Goal: Task Accomplishment & Management: Manage account settings

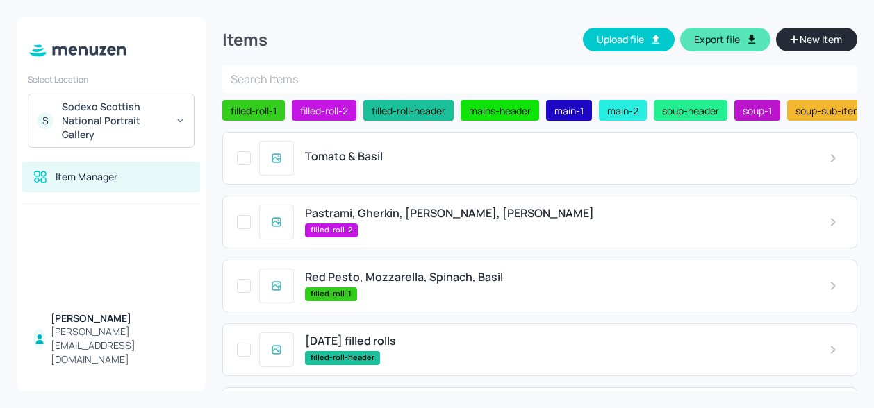
click at [510, 216] on span "Pastrami, Gherkin, [PERSON_NAME], [PERSON_NAME]" at bounding box center [449, 213] width 289 height 13
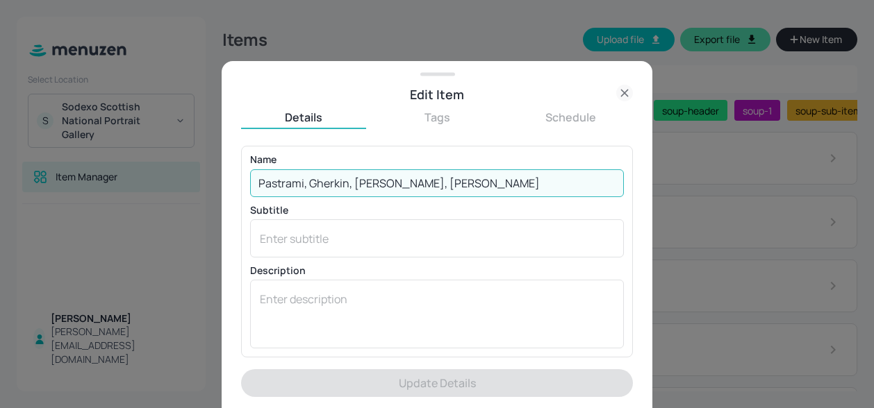
drag, startPoint x: 474, startPoint y: 188, endPoint x: 45, endPoint y: 191, distance: 429.2
click at [45, 191] on div "Edit Item Details Tags Schedule Name Pastrami, Gherkin, Rocket, Mustard Mayo ​ …" at bounding box center [437, 204] width 874 height 408
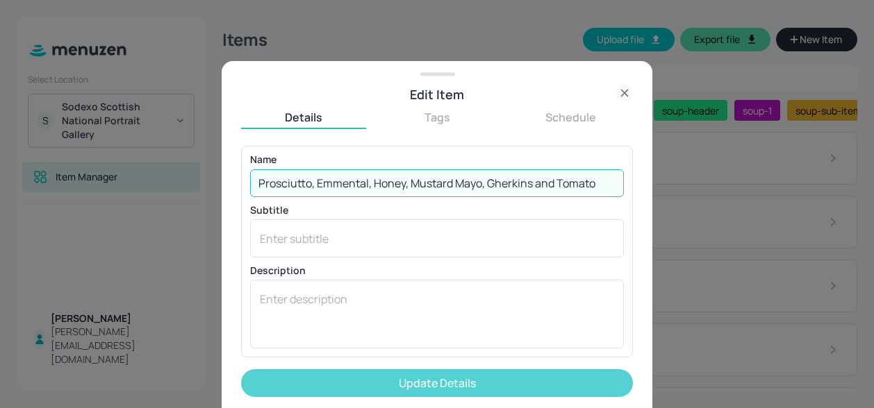
type input "Prosciutto, Emmental, Honey, Mustard Mayo, Gherkins and Tomato"
click at [376, 374] on button "Update Details" at bounding box center [437, 383] width 392 height 28
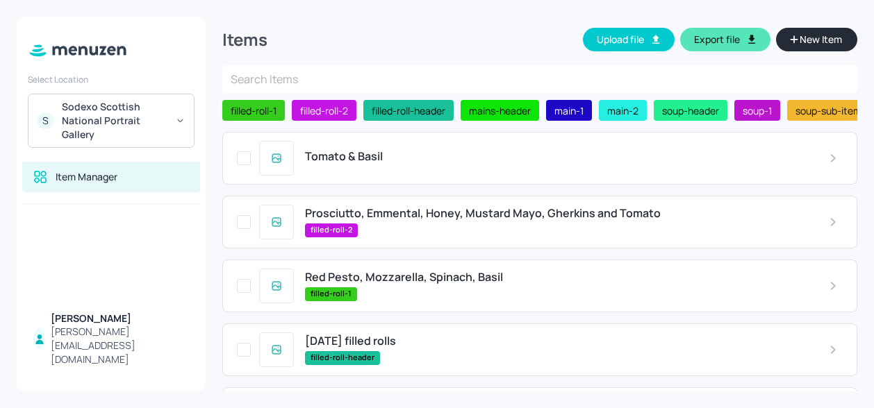
click at [378, 163] on span "Tomato & Basil" at bounding box center [344, 156] width 78 height 13
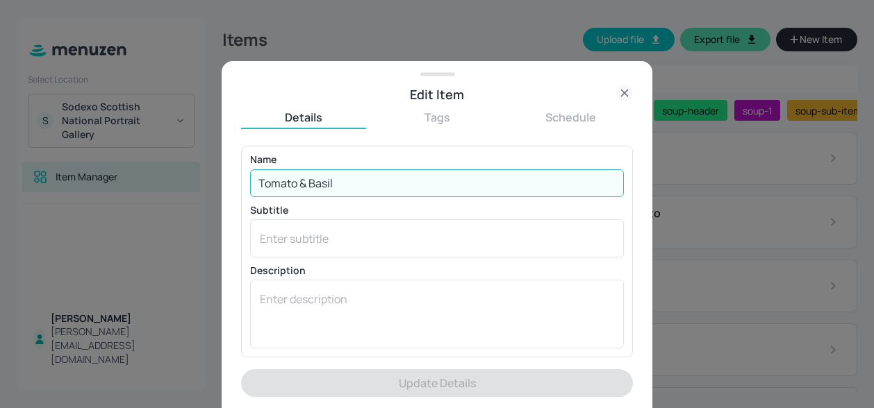
click at [357, 176] on input "Tomato & Basil" at bounding box center [437, 183] width 374 height 28
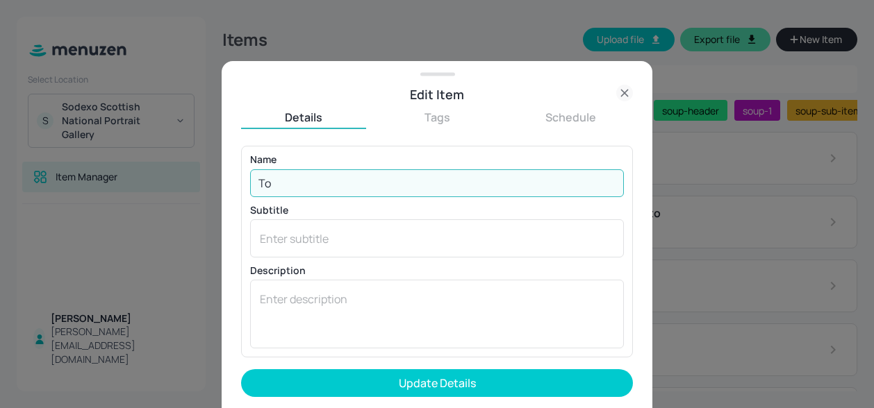
type input "T"
click at [290, 184] on input "Carrot, Ginger" at bounding box center [437, 183] width 374 height 28
click at [297, 184] on input "Carrot, Ginger" at bounding box center [437, 183] width 374 height 28
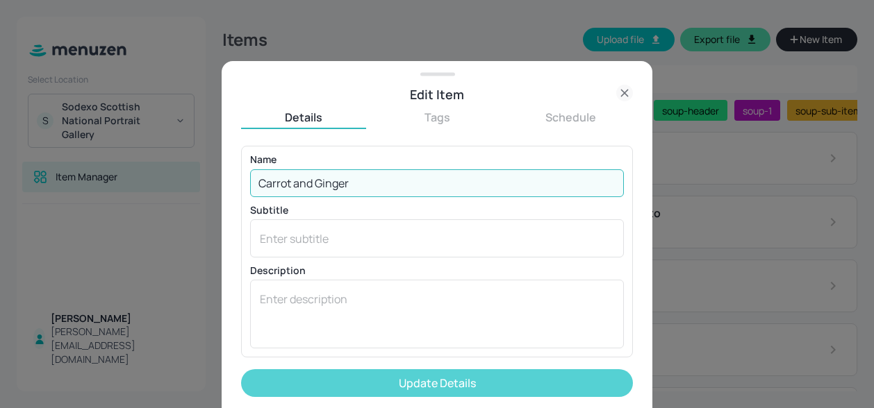
type input "Carrot and Ginger"
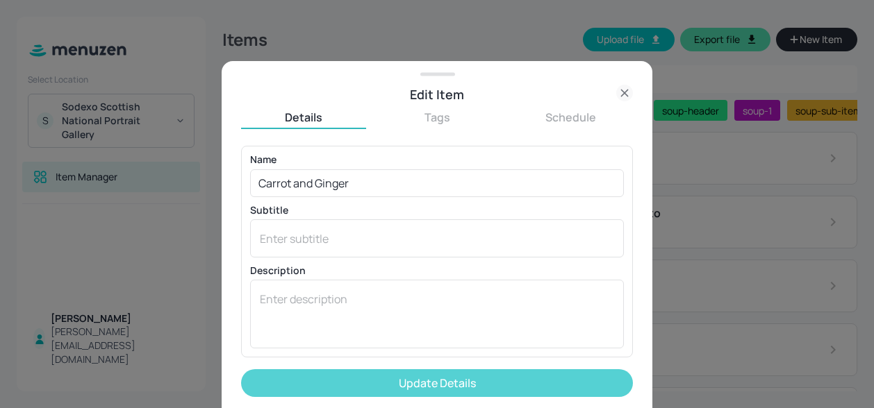
click at [359, 387] on button "Update Details" at bounding box center [437, 383] width 392 height 28
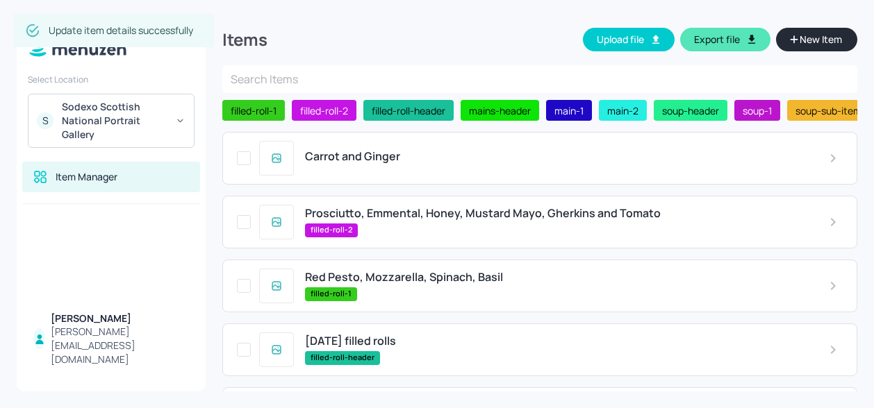
click at [399, 283] on span "Red Pesto, Mozzarella, Spinach, Basil" at bounding box center [404, 277] width 198 height 13
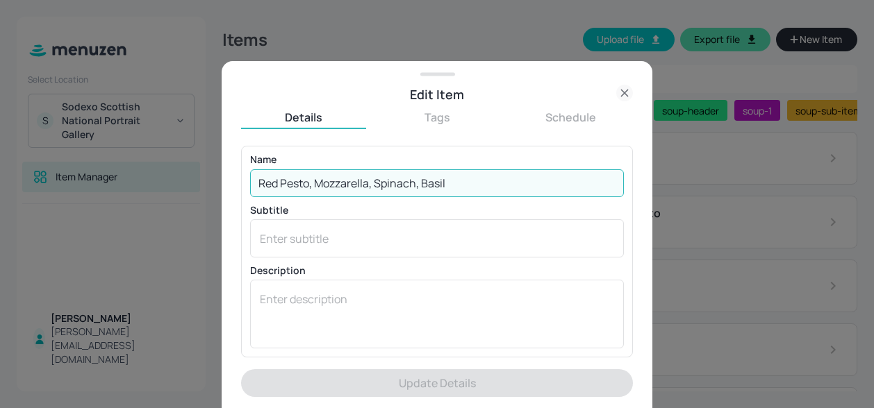
drag, startPoint x: 406, startPoint y: 188, endPoint x: 156, endPoint y: 181, distance: 250.1
click at [156, 181] on div "Edit Item Details Tags Schedule Name Red Pesto, Mozzarella, Spinach, Basil ​ Su…" at bounding box center [437, 204] width 874 height 408
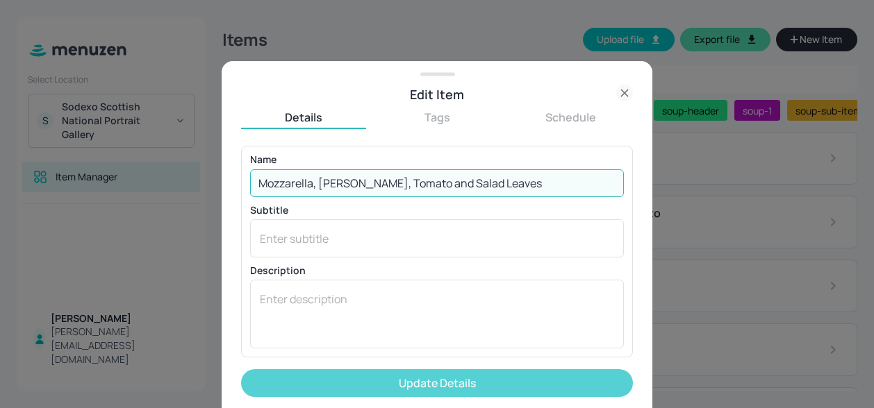
type input "Mozzarella, [PERSON_NAME], Tomato and Salad Leaves"
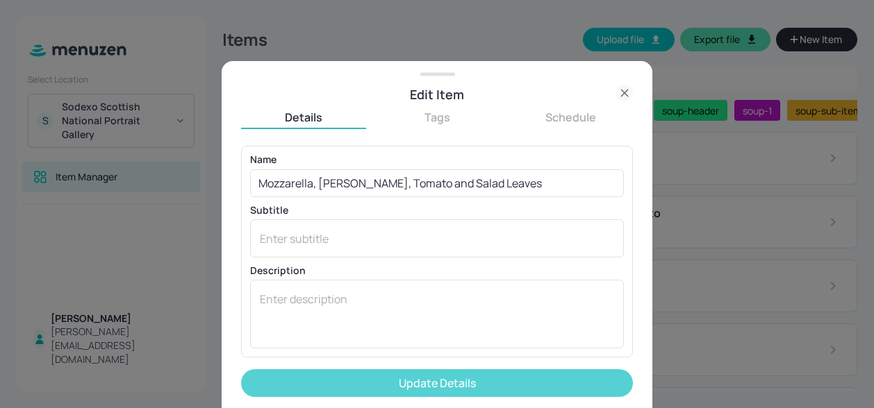
click at [401, 372] on button "Update Details" at bounding box center [437, 383] width 392 height 28
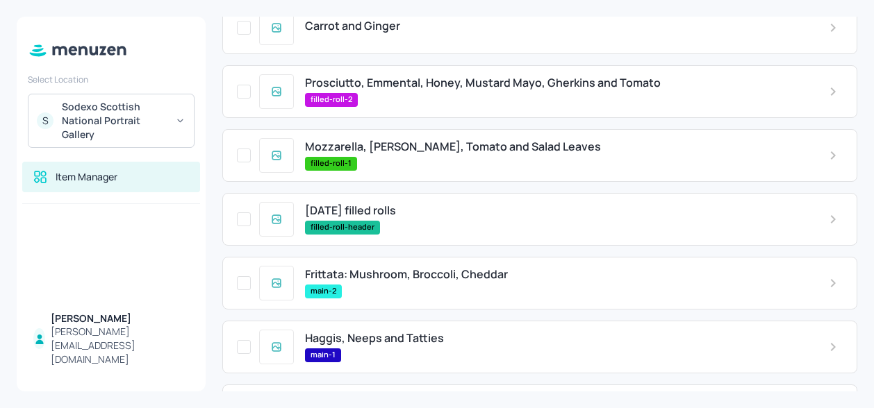
scroll to position [131, 0]
click at [439, 276] on span "Frittata: Mushroom, Broccoli, Cheddar" at bounding box center [406, 273] width 203 height 13
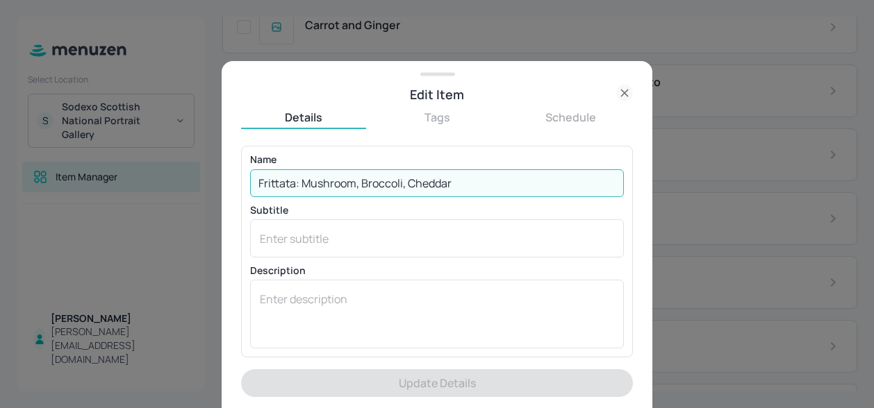
click at [485, 184] on input "Frittata: Mushroom, Broccoli, Cheddar" at bounding box center [437, 183] width 374 height 28
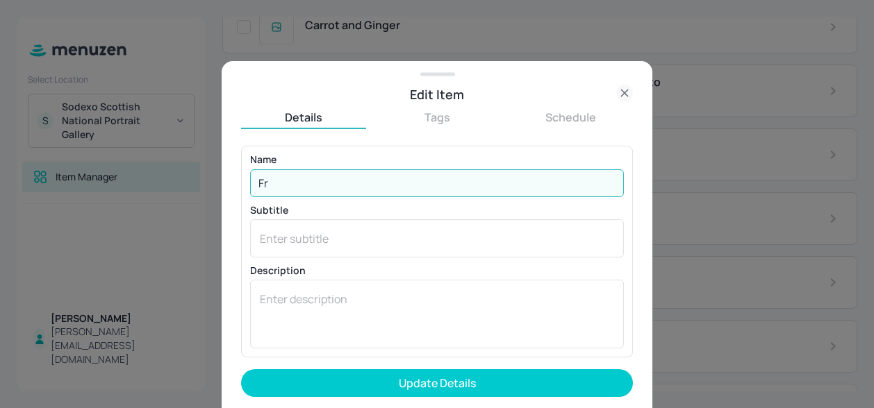
type input "F"
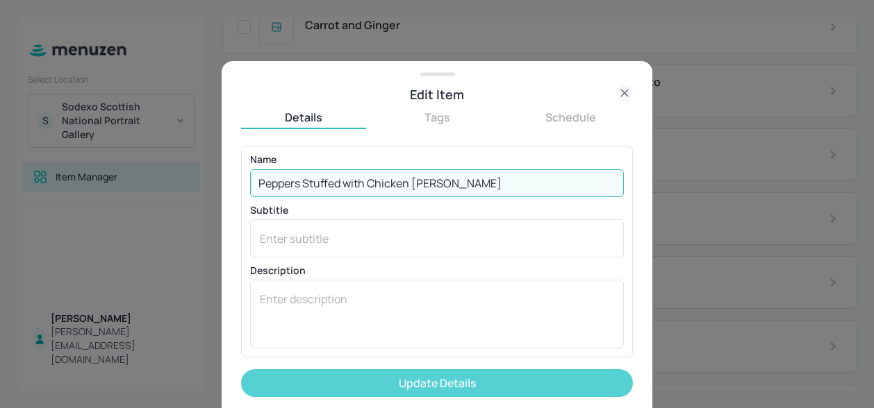
type input "Peppers Stuffed with Chicken [PERSON_NAME]"
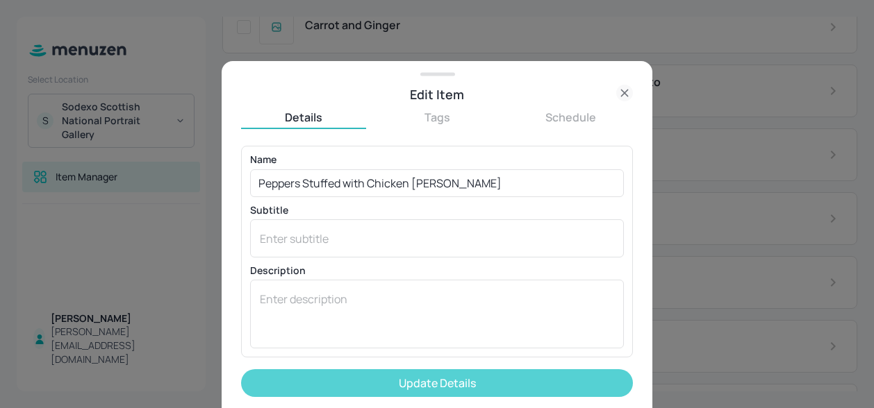
click at [460, 383] on button "Update Details" at bounding box center [437, 383] width 392 height 28
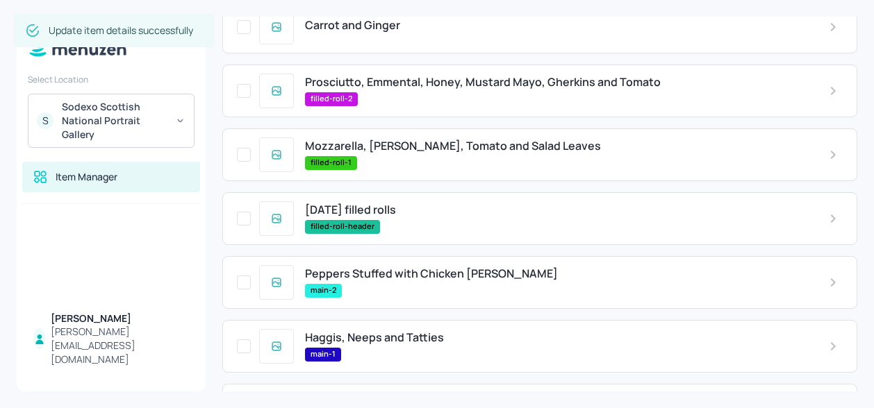
click at [400, 344] on span "Haggis, Neeps and Tatties" at bounding box center [374, 337] width 139 height 13
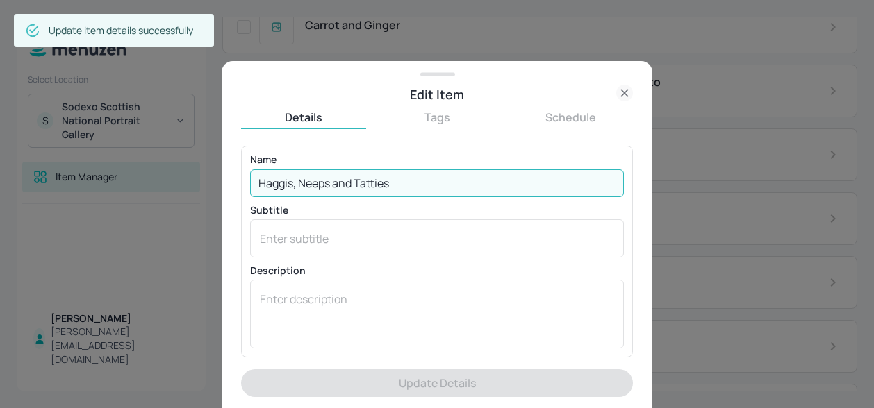
drag, startPoint x: 392, startPoint y: 190, endPoint x: 131, endPoint y: 174, distance: 261.6
click at [131, 174] on div "Edit Item Details Tags Schedule Name Haggis, Neeps and Tatties ​ Subtitle x ​ D…" at bounding box center [437, 204] width 874 height 408
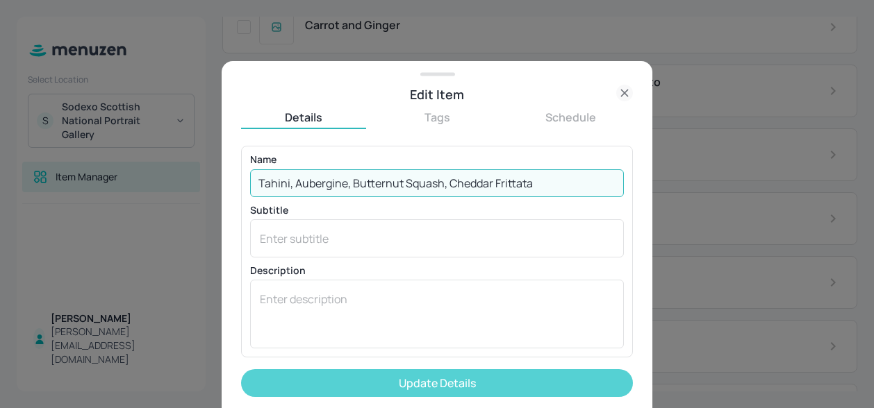
type input "Tahini, Aubergine, Butternut Squash, Cheddar Frittata"
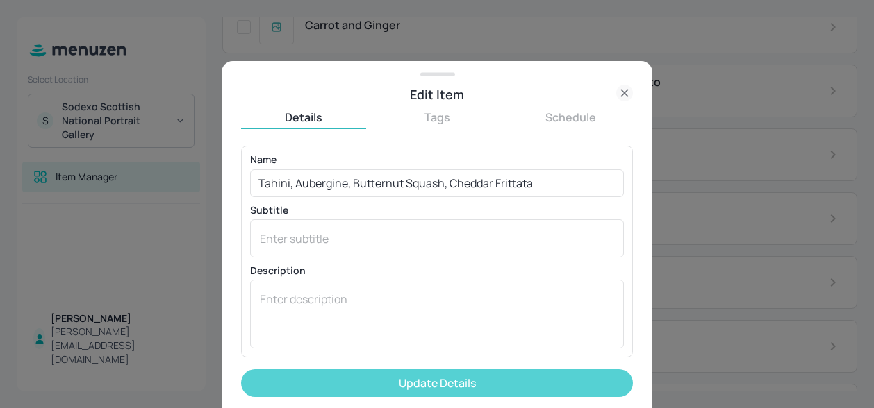
click at [419, 385] on button "Update Details" at bounding box center [437, 383] width 392 height 28
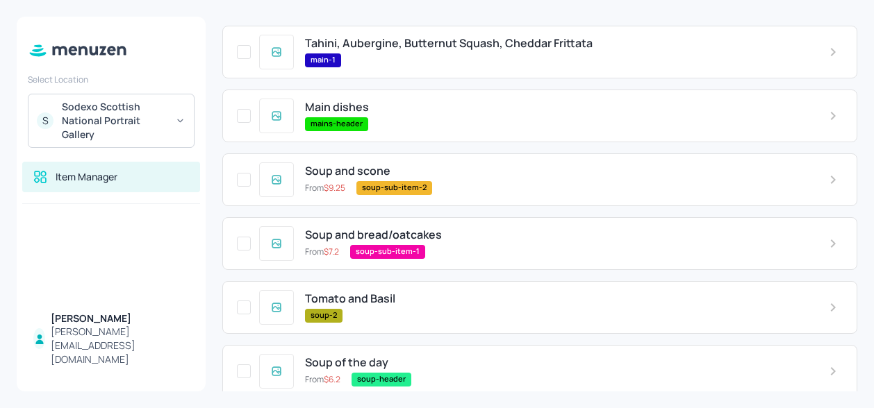
scroll to position [498, 0]
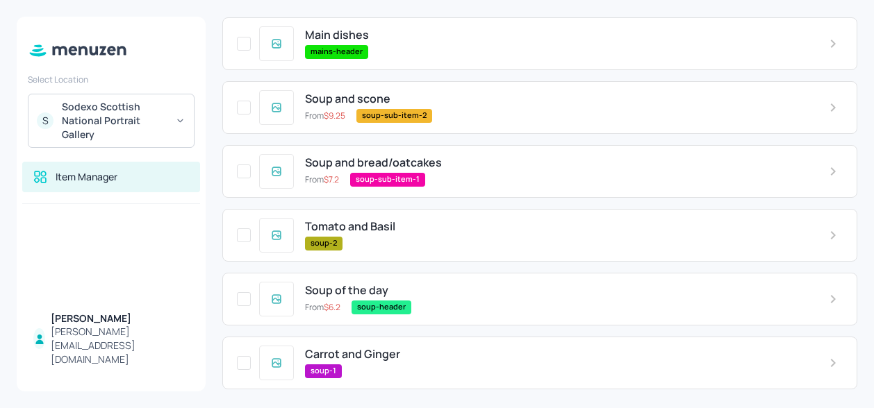
click at [383, 362] on div "Carrot and Ginger soup-1" at bounding box center [556, 363] width 524 height 30
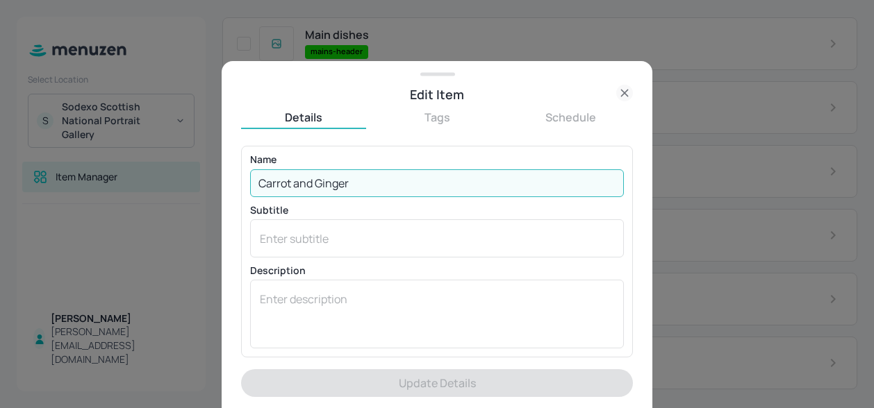
drag, startPoint x: 359, startPoint y: 180, endPoint x: 170, endPoint y: 153, distance: 190.8
click at [170, 153] on div "Edit Item Details Tags Schedule Name Carrot and Ginger ​ Subtitle x ​ Descripti…" at bounding box center [437, 204] width 874 height 408
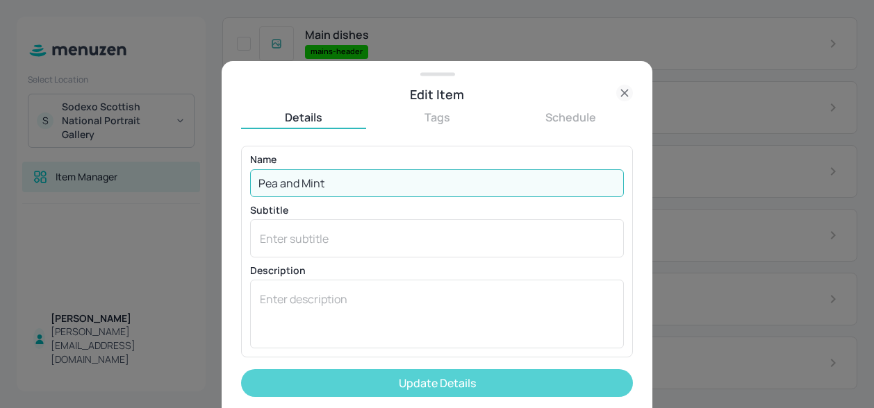
type input "Pea and Mint"
click at [432, 385] on button "Update Details" at bounding box center [437, 383] width 392 height 28
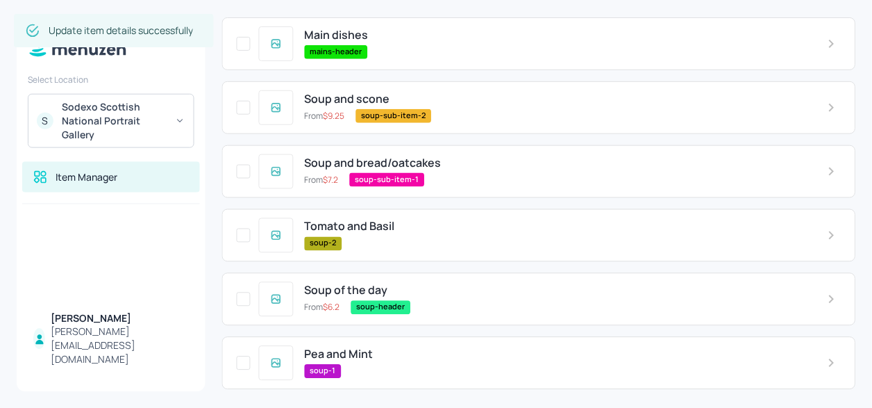
scroll to position [506, 0]
